Goal: Transaction & Acquisition: Book appointment/travel/reservation

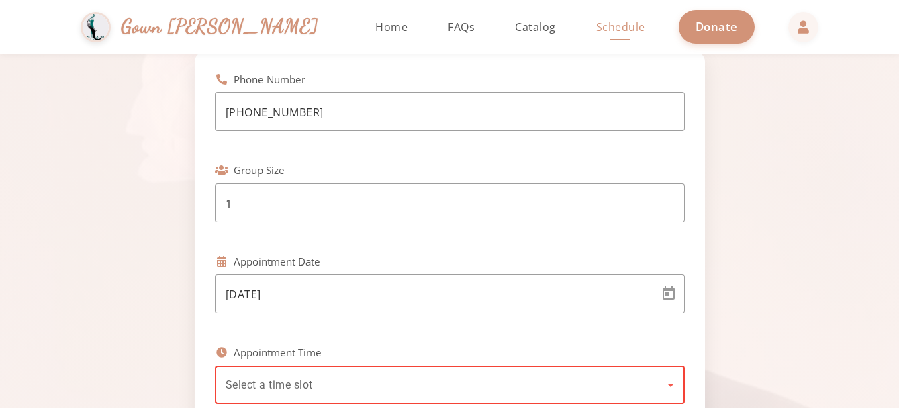
scroll to position [122, 0]
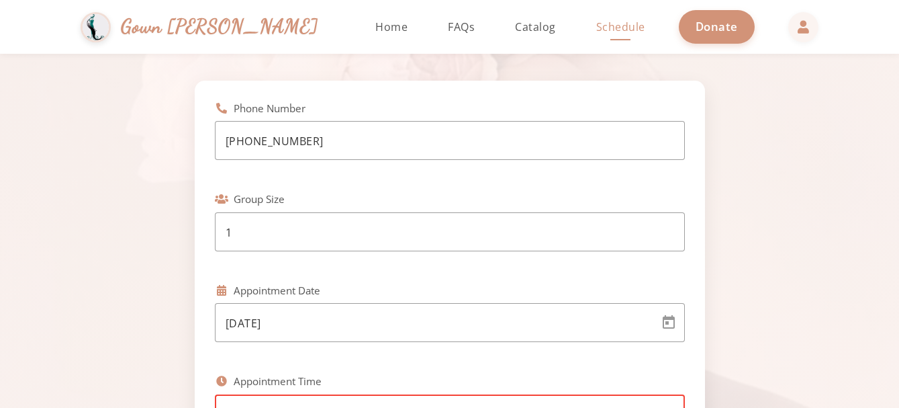
click at [352, 28] on div at bounding box center [449, 204] width 899 height 408
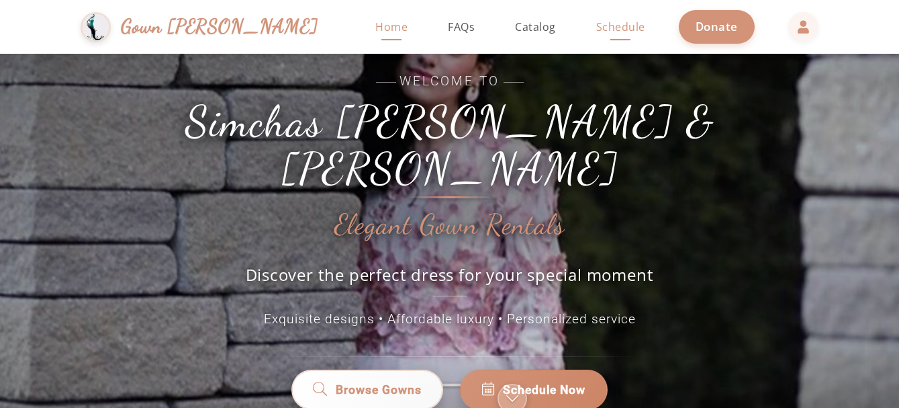
click at [596, 20] on span "Schedule" at bounding box center [620, 26] width 49 height 15
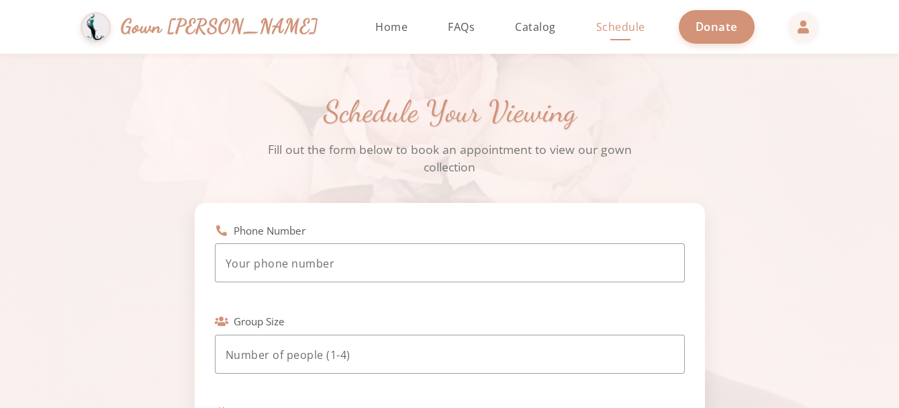
click at [320, 230] on div "Phone Number" at bounding box center [450, 230] width 470 height 15
click at [344, 266] on input "tel" at bounding box center [450, 263] width 448 height 16
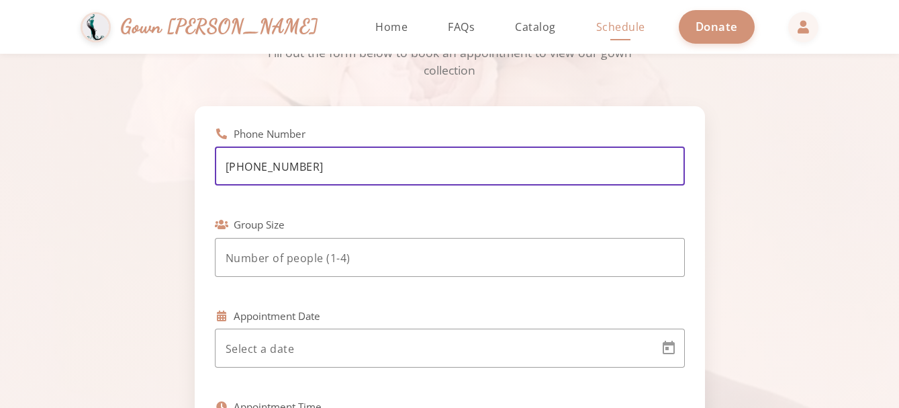
scroll to position [105, 0]
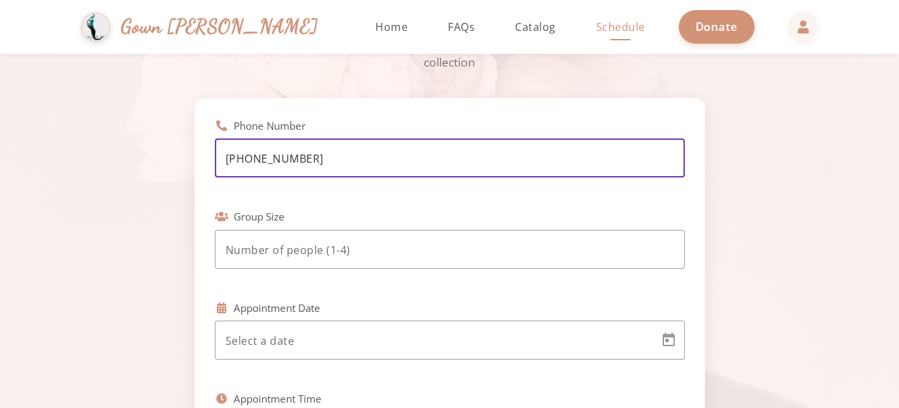
type input "(917) 704-9822"
click at [373, 254] on input "number" at bounding box center [450, 250] width 448 height 16
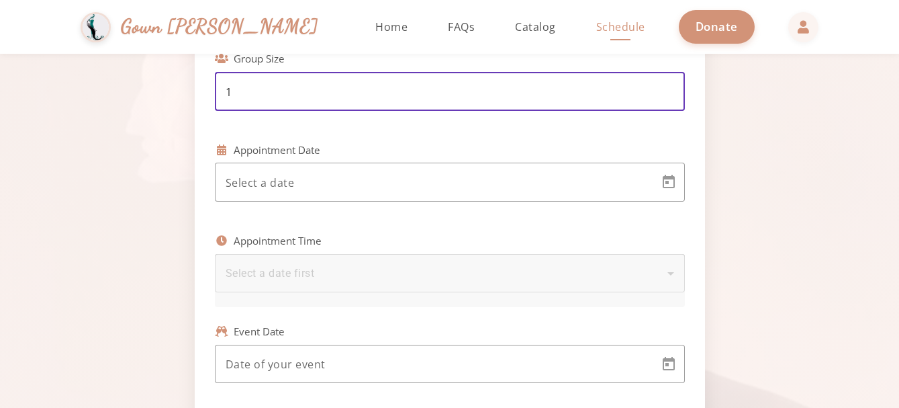
scroll to position [281, 0]
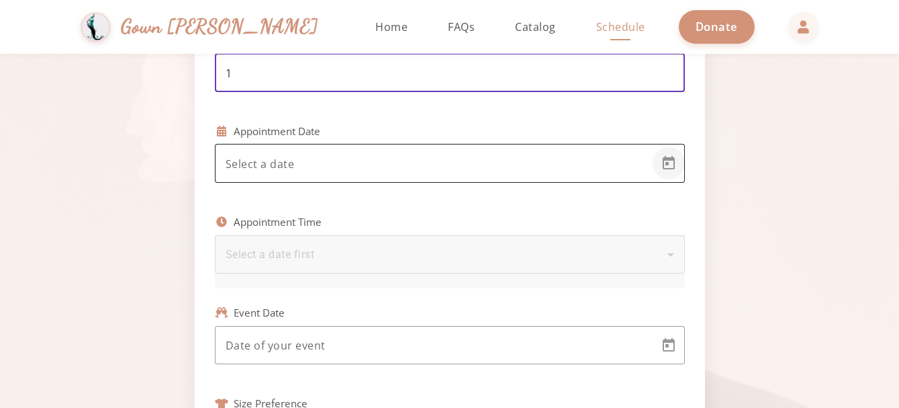
type input "1"
click at [657, 165] on span "Open calendar" at bounding box center [669, 163] width 32 height 32
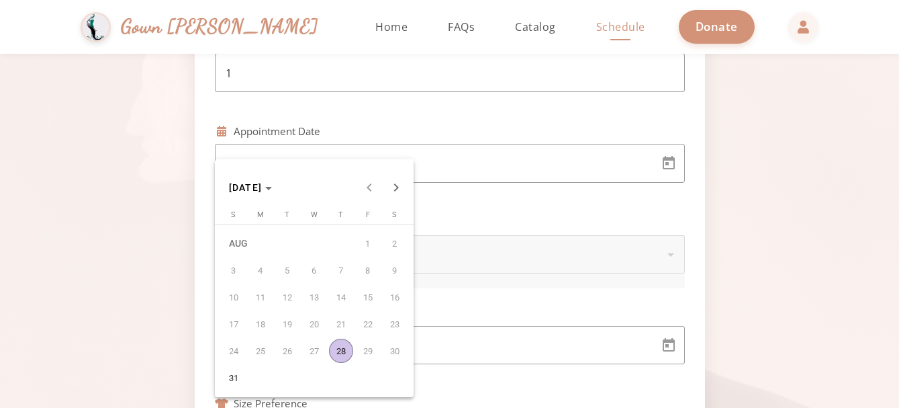
click at [338, 346] on span "28" at bounding box center [341, 350] width 24 height 24
type input "8/28/2025"
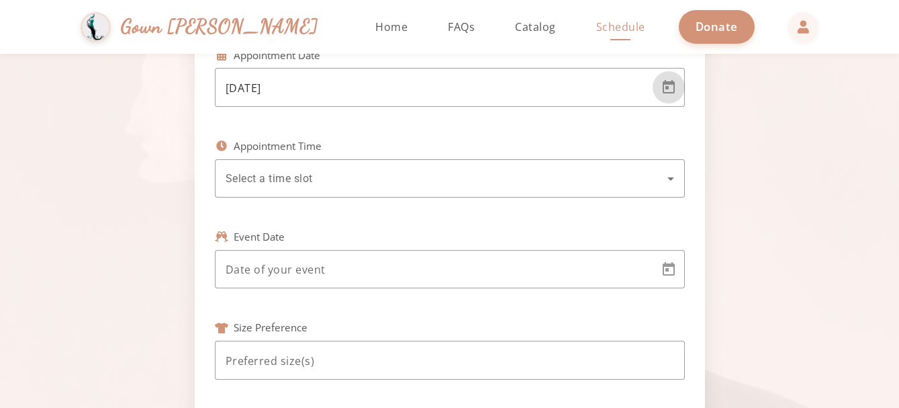
scroll to position [364, 0]
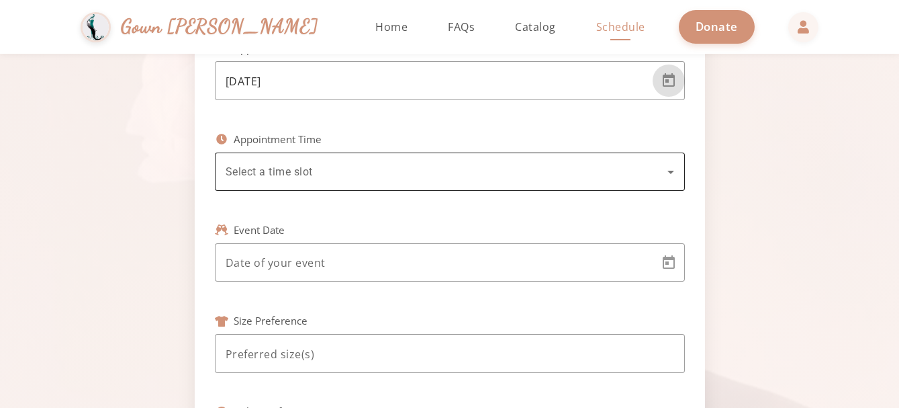
click at [670, 172] on icon at bounding box center [670, 172] width 7 height 3
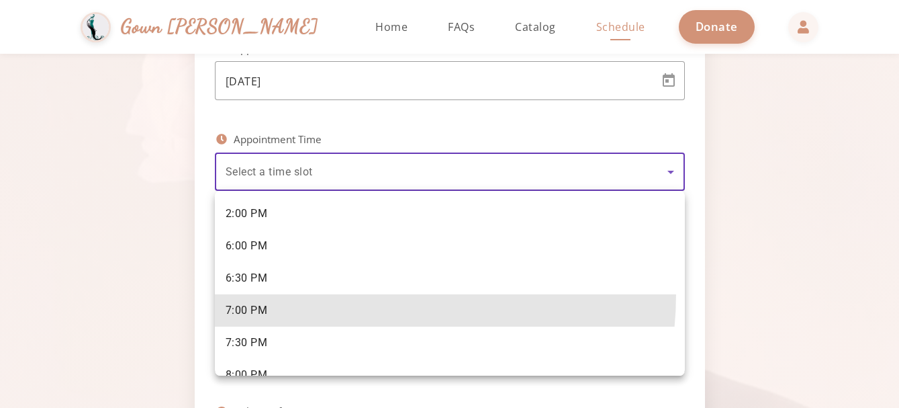
scroll to position [277, 0]
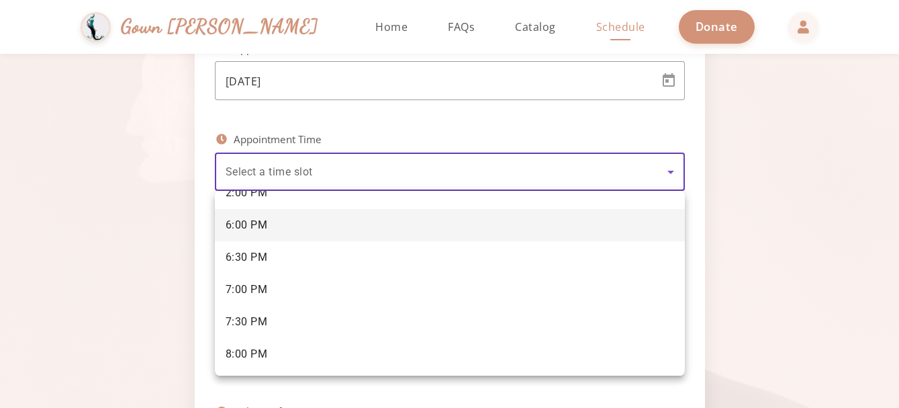
click at [258, 228] on span "6:00 PM" at bounding box center [247, 225] width 42 height 15
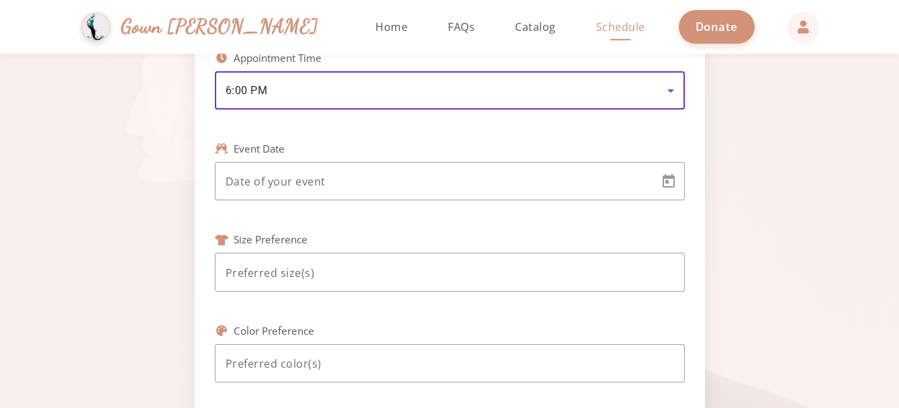
scroll to position [449, 0]
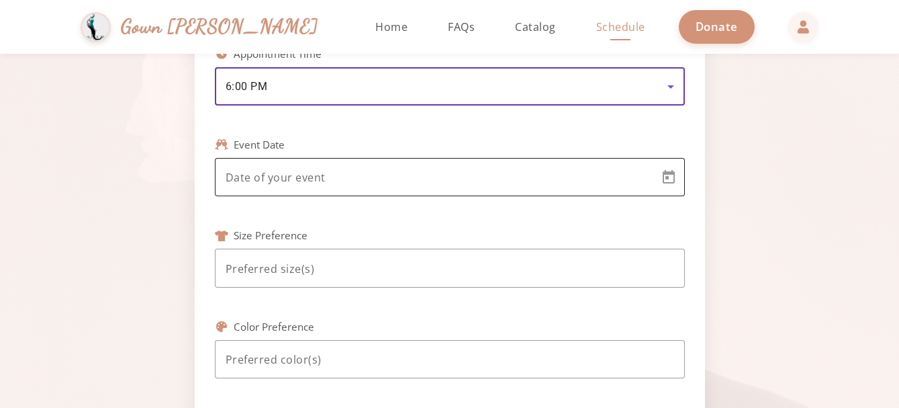
click at [640, 177] on body "Simchas Rochel & Golda Gown Gmach Home Return to homepage Catalog Browse our go…" at bounding box center [449, 204] width 899 height 408
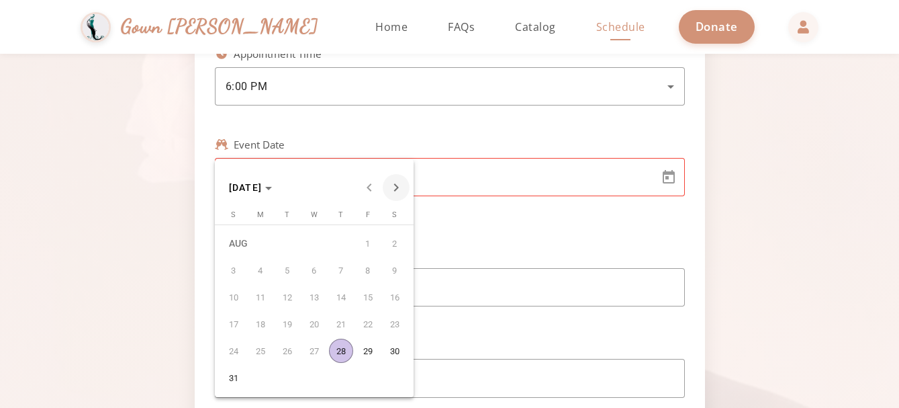
click at [397, 187] on span "Next month" at bounding box center [396, 187] width 27 height 27
click at [318, 298] on span "10" at bounding box center [314, 297] width 24 height 24
type input "9/10/2025"
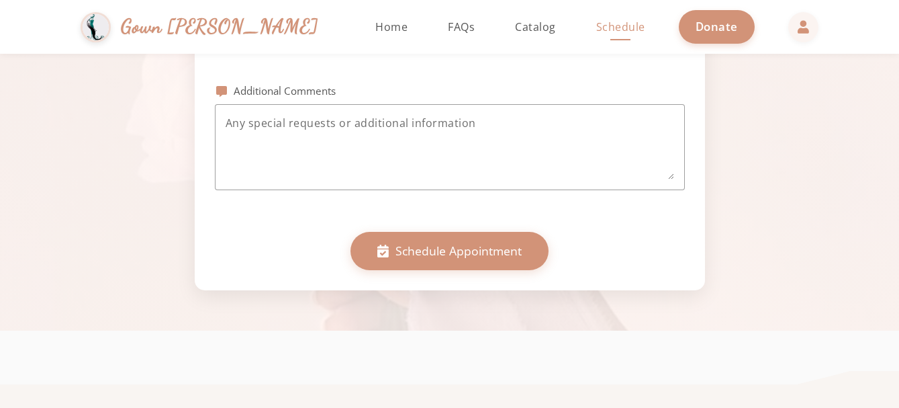
scroll to position [799, 0]
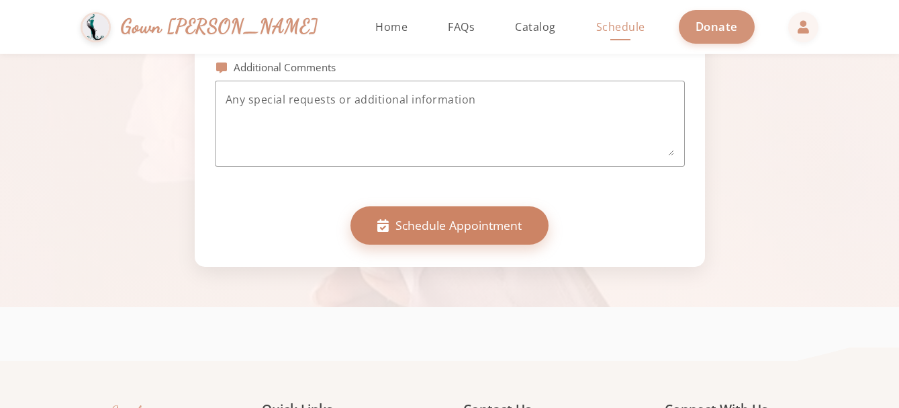
click at [505, 234] on span "Schedule Appointment" at bounding box center [458, 224] width 126 height 17
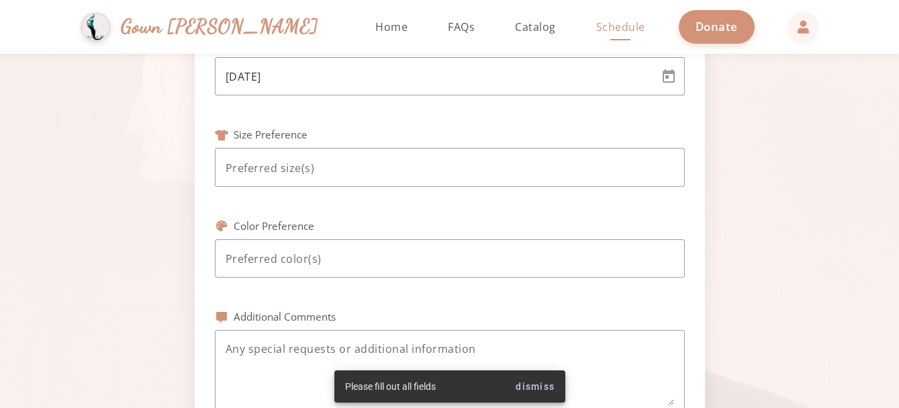
scroll to position [548, 0]
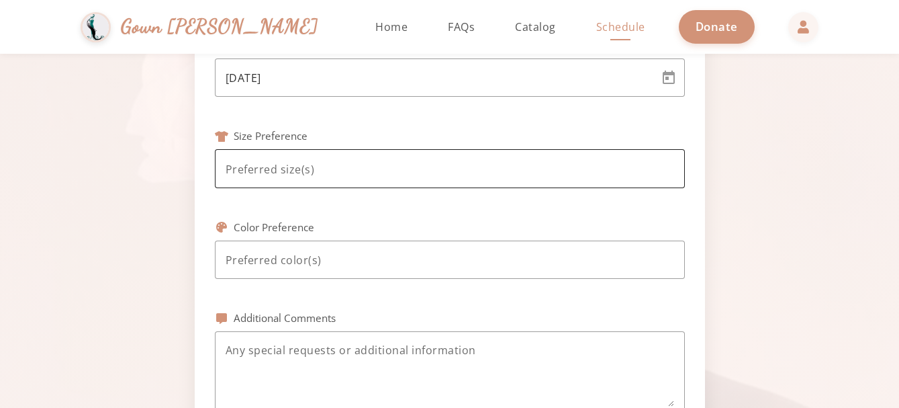
click at [651, 169] on input at bounding box center [450, 169] width 448 height 16
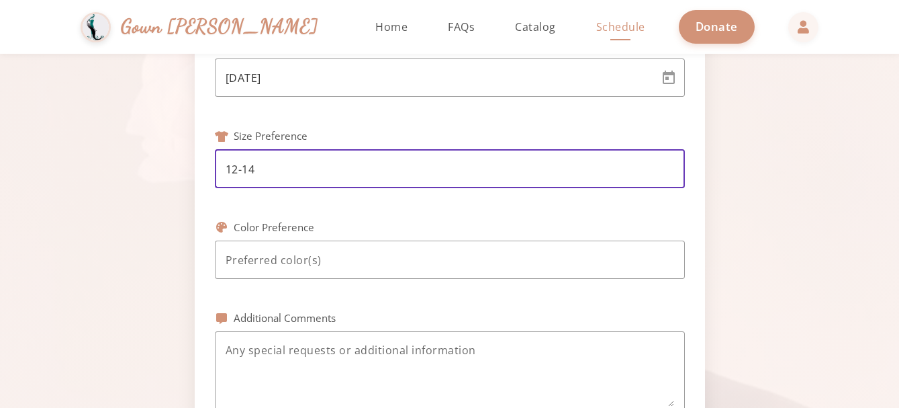
type input "12-14"
click at [329, 260] on input at bounding box center [450, 260] width 448 height 16
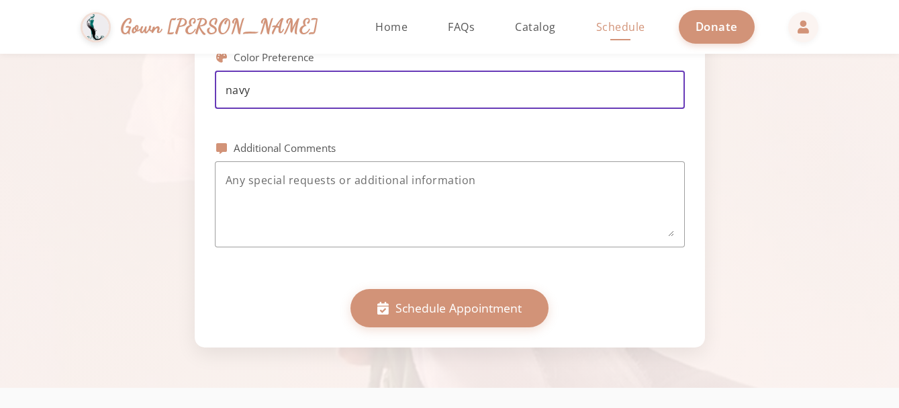
scroll to position [744, 0]
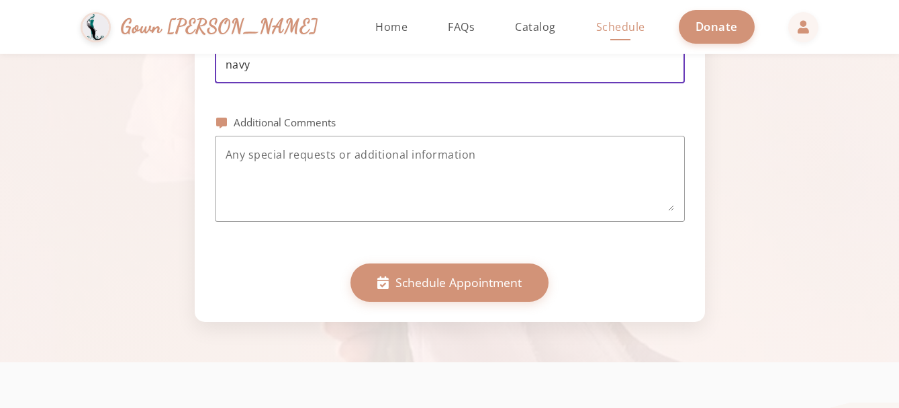
type input "navy"
click at [475, 177] on textarea at bounding box center [450, 178] width 448 height 64
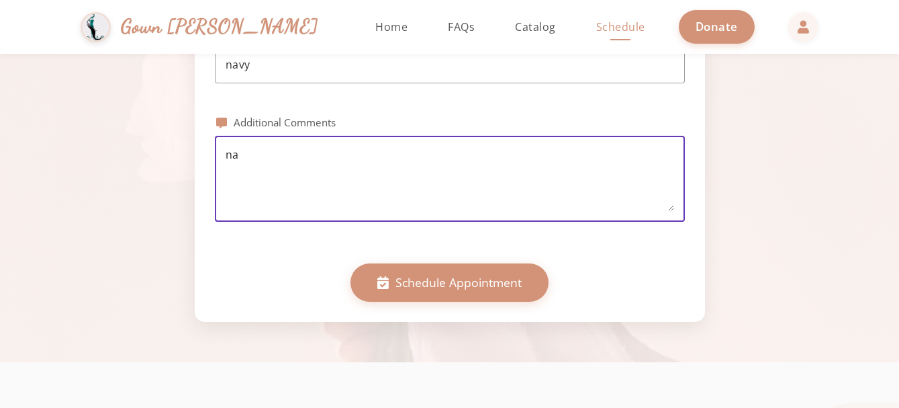
type textarea "na"
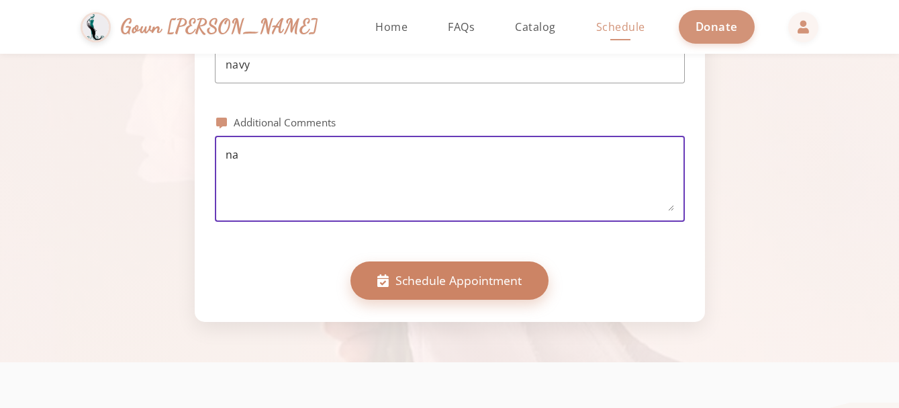
click at [454, 287] on span "Schedule Appointment" at bounding box center [458, 279] width 126 height 17
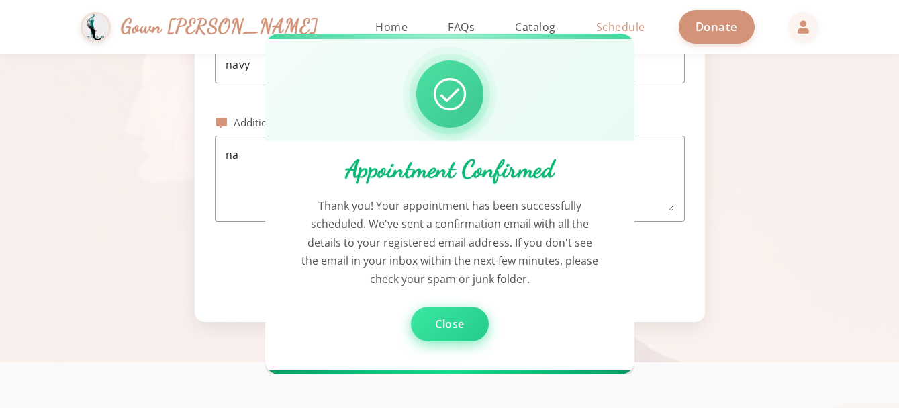
click at [457, 328] on span "Close" at bounding box center [450, 323] width 30 height 15
